Goal: Answer question/provide support: Share knowledge or assist other users

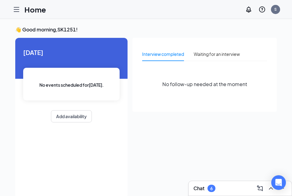
click at [17, 11] on icon "Hamburger" at bounding box center [16, 9] width 7 height 7
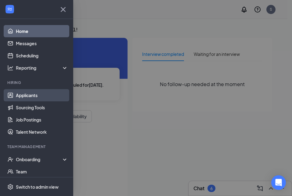
click at [23, 95] on link "Applicants" at bounding box center [42, 95] width 52 height 12
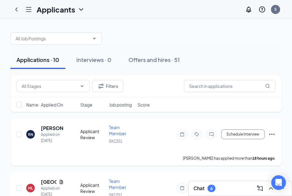
click at [66, 130] on div "RN [PERSON_NAME] Applied on [DATE]" at bounding box center [51, 134] width 50 height 19
click at [44, 128] on h5 "[PERSON_NAME]" at bounding box center [52, 128] width 23 height 7
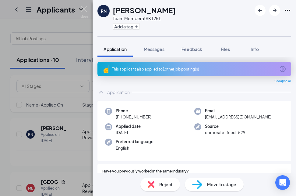
click at [272, 70] on div "This applicant also applied to 1 other job posting(s)" at bounding box center [194, 69] width 194 height 15
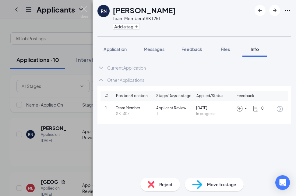
click at [138, 143] on div "Current Application Phone [PHONE_NUMBER] Email [EMAIL_ADDRESS][DOMAIN_NAME] App…" at bounding box center [194, 115] width 203 height 116
click at [86, 6] on div "RN [PERSON_NAME] Team Member at SK1251 Add a tag Application Messages Feedback …" at bounding box center [148, 98] width 296 height 196
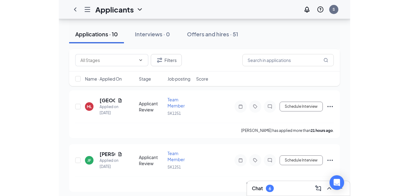
scroll to position [90, 0]
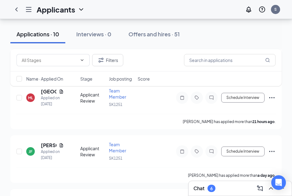
click at [61, 91] on div "Filters Name · Applied On Stage Job posting Score" at bounding box center [145, 70] width 271 height 43
click at [51, 91] on div "Filters Name · Applied On Stage Job posting Score" at bounding box center [145, 70] width 271 height 43
click at [51, 100] on div "Applied on [DATE]" at bounding box center [52, 101] width 23 height 12
click at [63, 90] on div "Filters Name · Applied On Stage Job posting Score" at bounding box center [145, 70] width 271 height 43
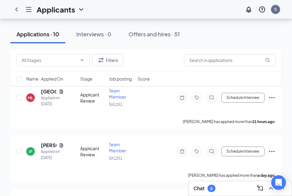
click at [62, 91] on div "Filters Name · Applied On Stage Job posting Score" at bounding box center [145, 70] width 271 height 43
drag, startPoint x: 62, startPoint y: 91, endPoint x: 55, endPoint y: 93, distance: 7.4
click at [55, 93] on h5 "[GEOGRAPHIC_DATA]" at bounding box center [49, 91] width 16 height 7
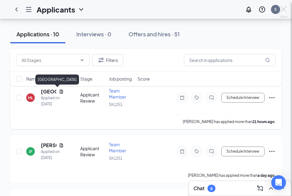
click at [55, 93] on div at bounding box center [146, 98] width 292 height 196
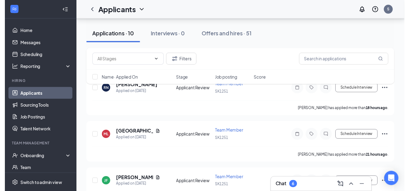
scroll to position [40, 0]
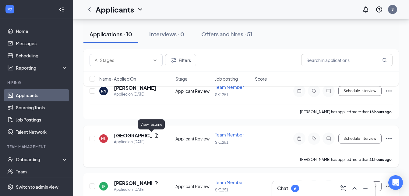
click at [154, 137] on icon "Document" at bounding box center [156, 135] width 5 height 5
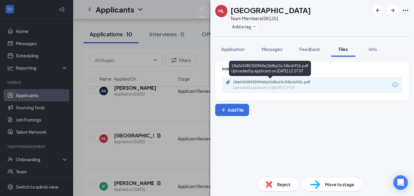
click at [277, 86] on div "Uploaded by applicant on [DATE] 12:27:07" at bounding box center [278, 87] width 91 height 5
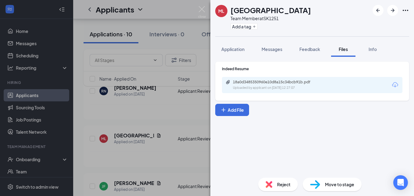
click at [160, 10] on div "[PERSON_NAME] Land Team Member at SK1251 Add a tag Application Messages Feedbac…" at bounding box center [207, 98] width 414 height 196
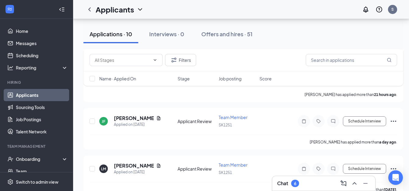
scroll to position [112, 0]
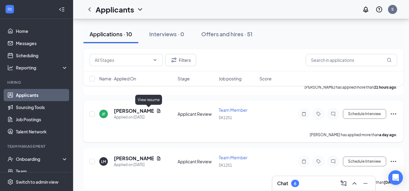
click at [156, 112] on icon "Document" at bounding box center [158, 110] width 5 height 5
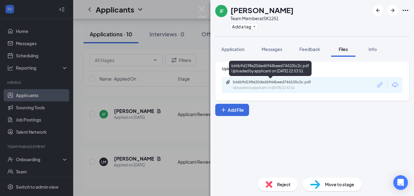
click at [296, 85] on div "Uploaded by applicant on [DATE] 22:53:51" at bounding box center [278, 87] width 91 height 5
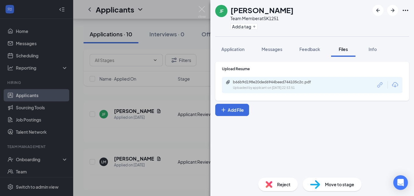
click at [188, 12] on div "[PERSON_NAME] Team Member at SK1251 Add a tag Application Messages Feedback Fil…" at bounding box center [207, 98] width 414 height 196
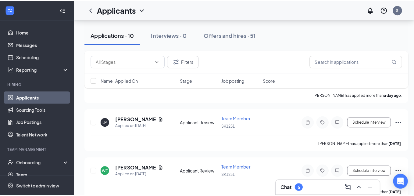
scroll to position [161, 0]
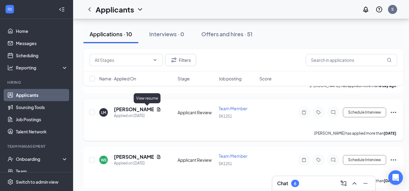
click at [157, 111] on icon "Document" at bounding box center [158, 109] width 3 height 4
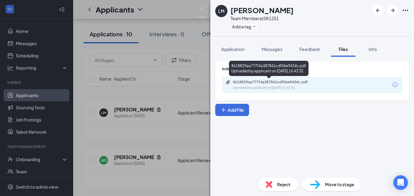
click at [285, 83] on div "8618829aa777f4a387841cdf06e9434c.pdf" at bounding box center [275, 82] width 85 height 5
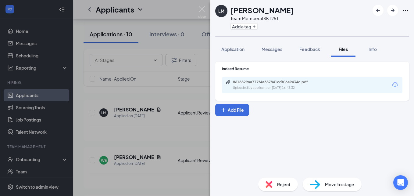
click at [179, 48] on div "[PERSON_NAME] Team Member at SK1251 Add a tag Application Messages Feedback Fil…" at bounding box center [207, 98] width 414 height 196
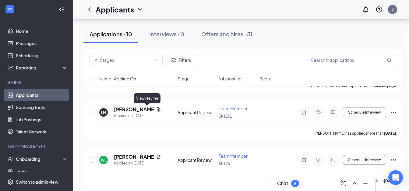
click at [156, 108] on icon "Document" at bounding box center [158, 109] width 5 height 5
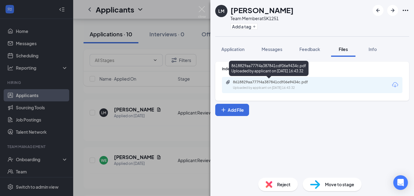
click at [296, 87] on div "Uploaded by applicant on [DATE] 16:43:32" at bounding box center [278, 87] width 91 height 5
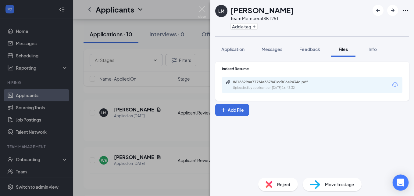
click at [296, 182] on icon "Open Intercom Messenger" at bounding box center [400, 182] width 7 height 8
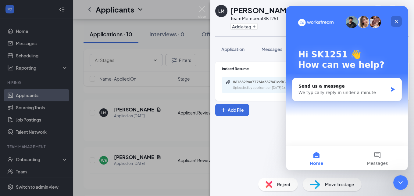
click at [296, 23] on icon "Close" at bounding box center [395, 21] width 3 height 3
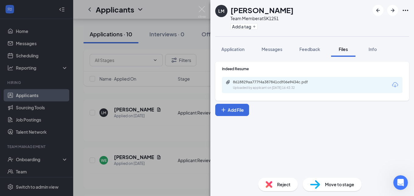
click at [165, 16] on div "[PERSON_NAME] Team Member at SK1251 Add a tag Application Messages Feedback Fil…" at bounding box center [207, 98] width 414 height 196
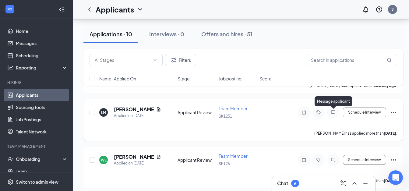
click at [296, 110] on icon "ChatInactive" at bounding box center [333, 112] width 7 height 5
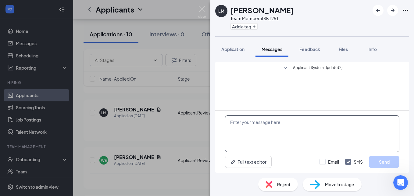
click at [235, 137] on textarea at bounding box center [312, 133] width 174 height 37
click at [257, 122] on textarea "Good [PERSON_NAME]" at bounding box center [312, 133] width 174 height 37
click at [272, 122] on textarea "Good morning [PERSON_NAME]" at bounding box center [312, 133] width 174 height 37
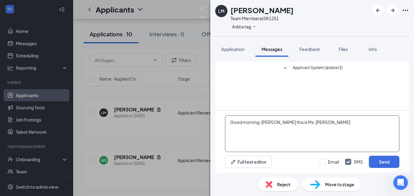
click at [296, 121] on textarea "Good morning, [PERSON_NAME] this is Ms. [PERSON_NAME]" at bounding box center [312, 133] width 174 height 37
click at [296, 122] on textarea "Good morning, [PERSON_NAME] this is Ms. [PERSON_NAME] from Smoothie King what i…" at bounding box center [312, 133] width 174 height 37
click at [296, 141] on textarea "Good morning, [PERSON_NAME] this is Ms. [PERSON_NAME] from Smoothie King what i…" at bounding box center [312, 133] width 174 height 37
click at [296, 122] on textarea "Good morning, [PERSON_NAME] this is Ms. [PERSON_NAME] from Smoothie King what i…" at bounding box center [312, 133] width 174 height 37
type textarea "Good morning, [PERSON_NAME] this is Ms. [PERSON_NAME] from Smoothie King what i…"
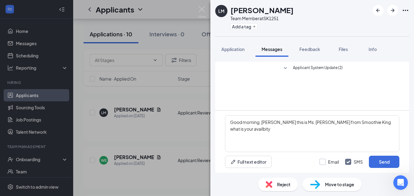
click at [296, 161] on input "Email" at bounding box center [328, 161] width 19 height 6
checkbox input "true"
click at [296, 161] on button "Send" at bounding box center [384, 161] width 30 height 12
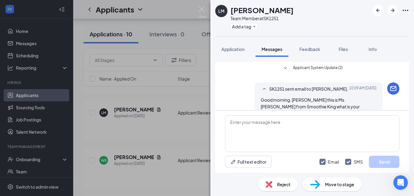
scroll to position [48, 0]
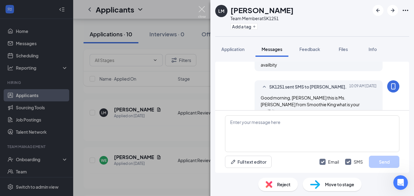
click at [199, 11] on img at bounding box center [202, 12] width 8 height 12
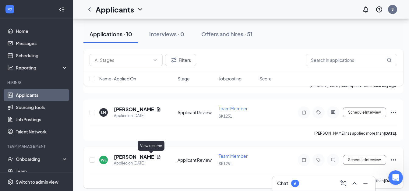
click at [156, 156] on icon "Document" at bounding box center [158, 156] width 5 height 5
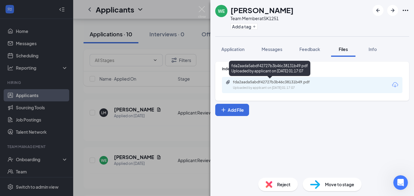
click at [258, 85] on div "fda2aada5abdf42727b3b46c38131b49.pdf Uploaded by applicant on [DATE] 01:17:07" at bounding box center [274, 85] width 99 height 11
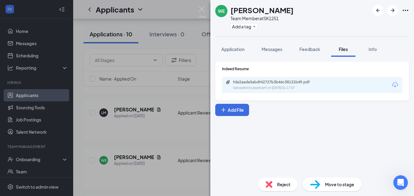
click at [153, 8] on div "WE [PERSON_NAME] Team Member at SK1251 Add a tag Application Messages Feedback …" at bounding box center [207, 98] width 414 height 196
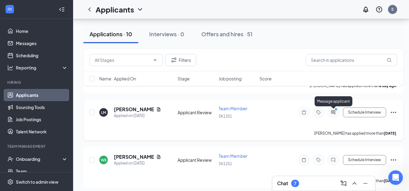
click at [296, 113] on icon "ActiveChat" at bounding box center [333, 112] width 7 height 5
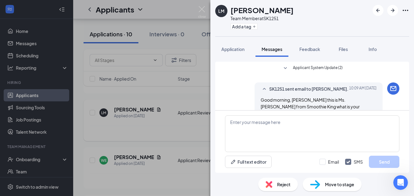
scroll to position [26, 0]
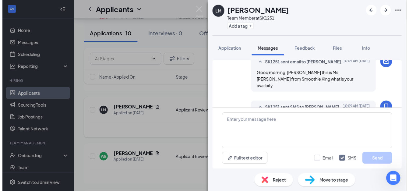
scroll to position [88, 0]
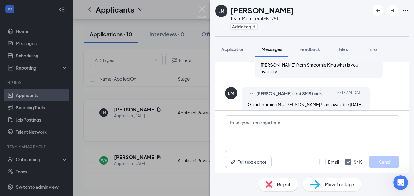
click at [171, 12] on div "[PERSON_NAME] Team Member at SK1251 Add a tag Application Messages Feedback Fil…" at bounding box center [207, 98] width 414 height 196
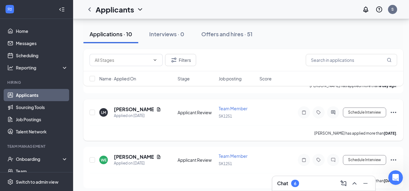
click at [171, 12] on div "Applicants S" at bounding box center [241, 9] width 336 height 19
